Goal: Participate in discussion

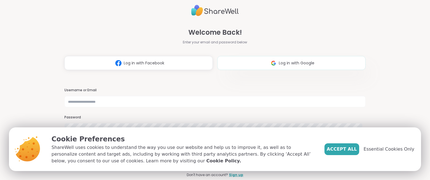
click at [248, 63] on button "Log in with Google" at bounding box center [291, 63] width 148 height 14
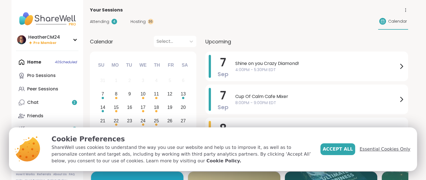
click at [324, 150] on span "Essential Cookies Only" at bounding box center [385, 149] width 51 height 7
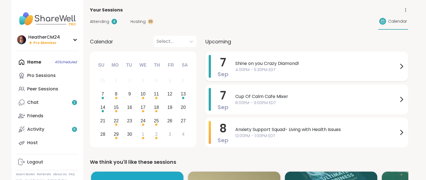
click at [279, 68] on span "4:00PM - 5:30PM EDT" at bounding box center [316, 70] width 163 height 6
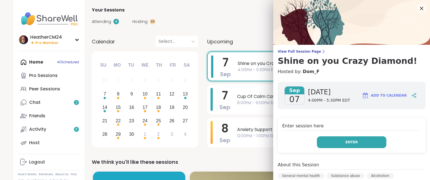
click at [324, 140] on button "Enter" at bounding box center [351, 142] width 69 height 12
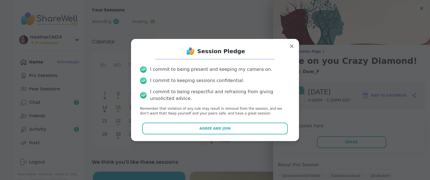
click at [279, 133] on button "Agree and Join" at bounding box center [215, 129] width 146 height 12
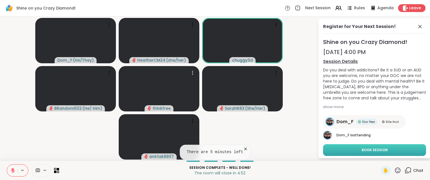
click at [324, 146] on button "Book Session" at bounding box center [374, 150] width 103 height 12
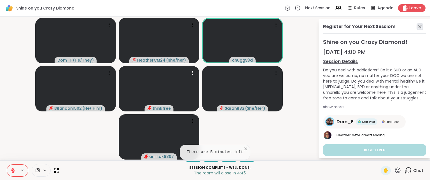
click at [324, 25] on icon at bounding box center [420, 26] width 7 height 7
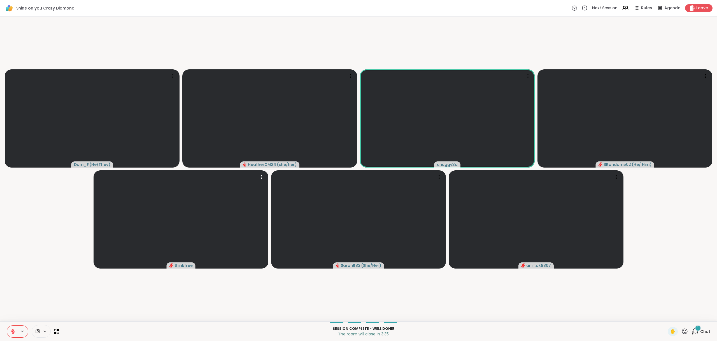
click at [324, 180] on icon at bounding box center [694, 331] width 7 height 7
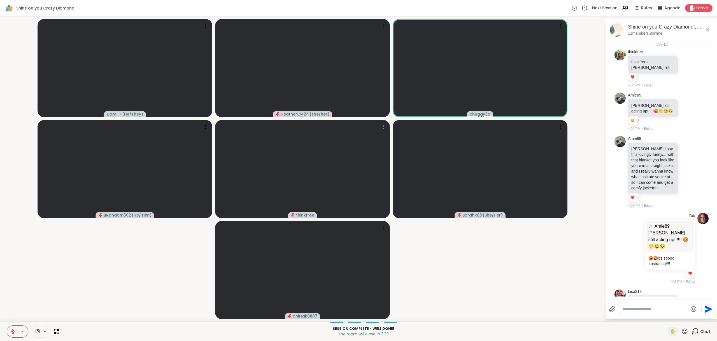
scroll to position [2864, 0]
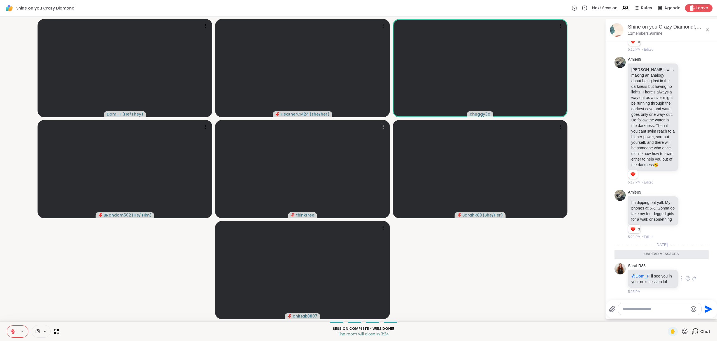
click at [324, 180] on icon at bounding box center [687, 278] width 0 height 0
click at [324, 180] on div "Select Reaction: Heart" at bounding box center [687, 269] width 5 height 5
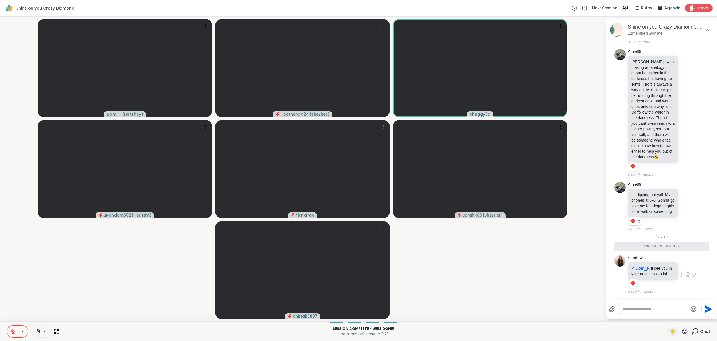
scroll to position [2872, 0]
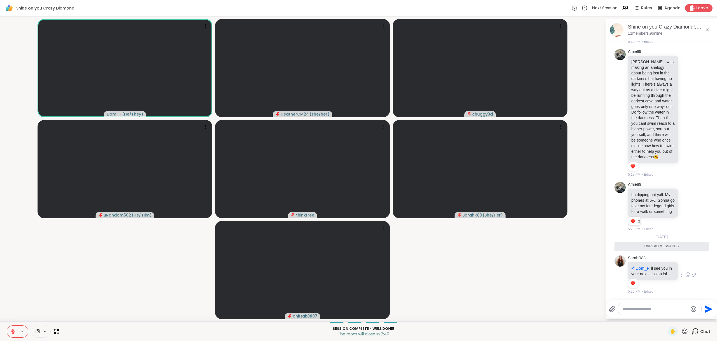
click at [324, 180] on icon at bounding box center [684, 331] width 7 height 7
click at [324, 180] on span "❤️" at bounding box center [668, 317] width 6 height 7
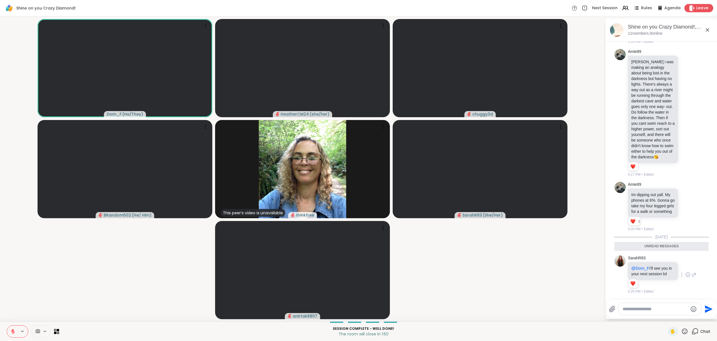
click at [324, 9] on span "Leave" at bounding box center [702, 8] width 12 height 6
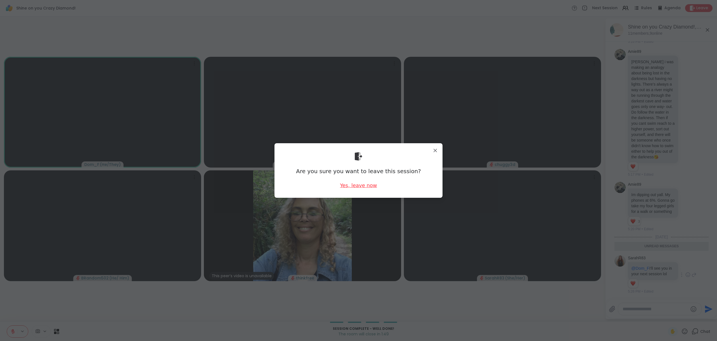
click at [324, 180] on div "Yes, leave now" at bounding box center [358, 185] width 37 height 7
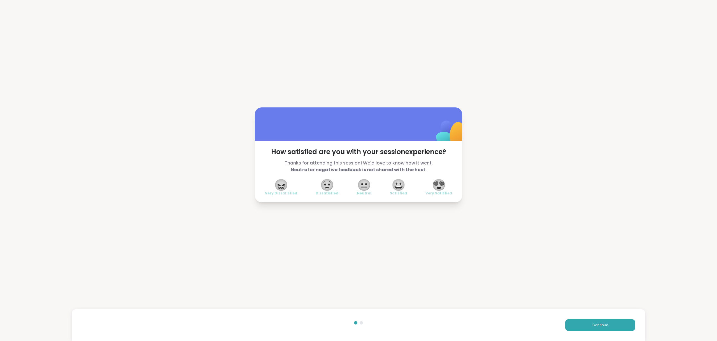
click at [324, 180] on span "😐" at bounding box center [364, 185] width 14 height 10
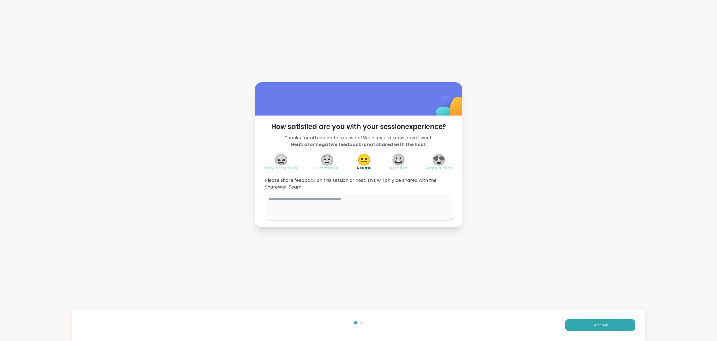
click at [324, 180] on textarea at bounding box center [358, 207] width 187 height 27
type textarea "**********"
click at [324, 180] on span "Continue" at bounding box center [600, 325] width 16 height 5
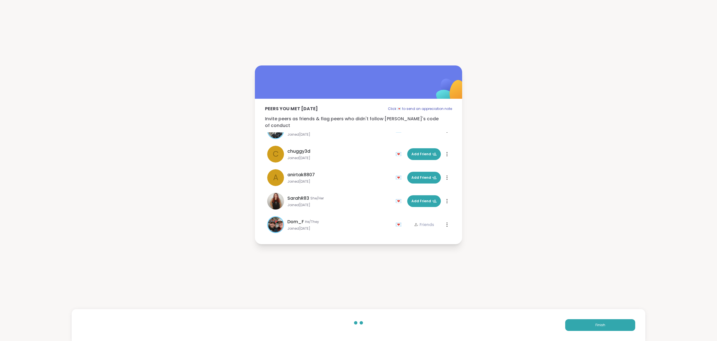
scroll to position [134, 0]
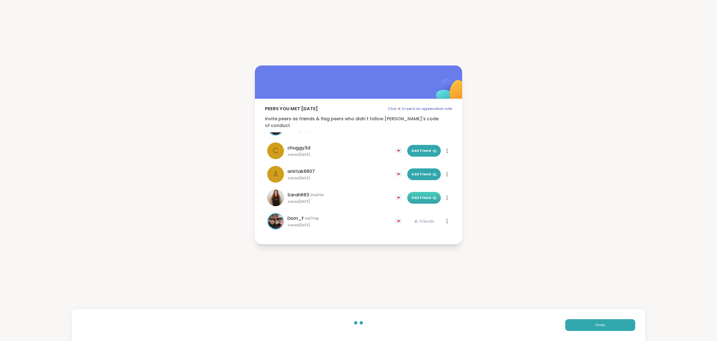
click at [324, 180] on span "Add Friend" at bounding box center [423, 197] width 25 height 5
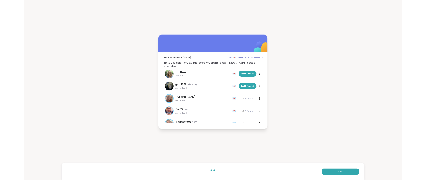
scroll to position [0, 0]
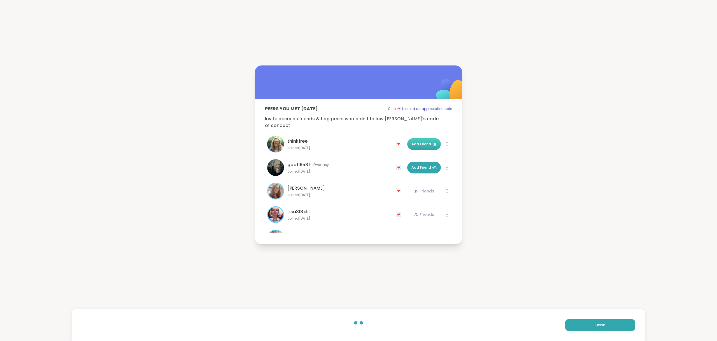
click at [324, 142] on span "Add Friend" at bounding box center [423, 144] width 25 height 5
click at [324, 180] on button "Finish" at bounding box center [600, 325] width 70 height 12
